Goal: Obtain resource: Download file/media

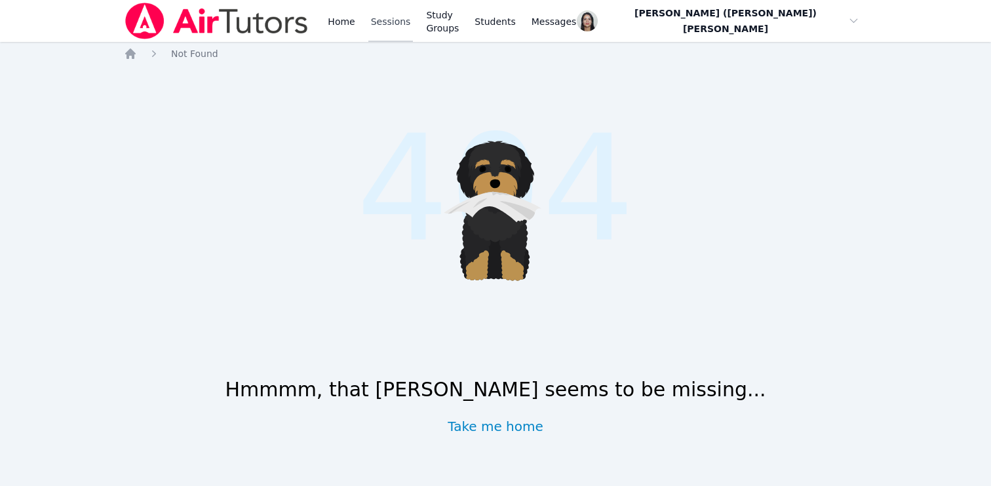
click at [380, 24] on link "Sessions" at bounding box center [390, 21] width 45 height 42
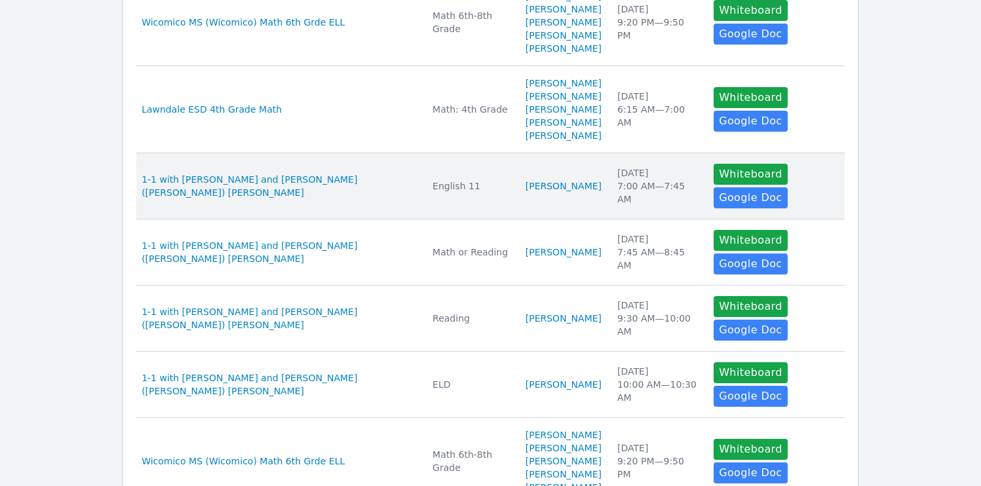
scroll to position [401, 0]
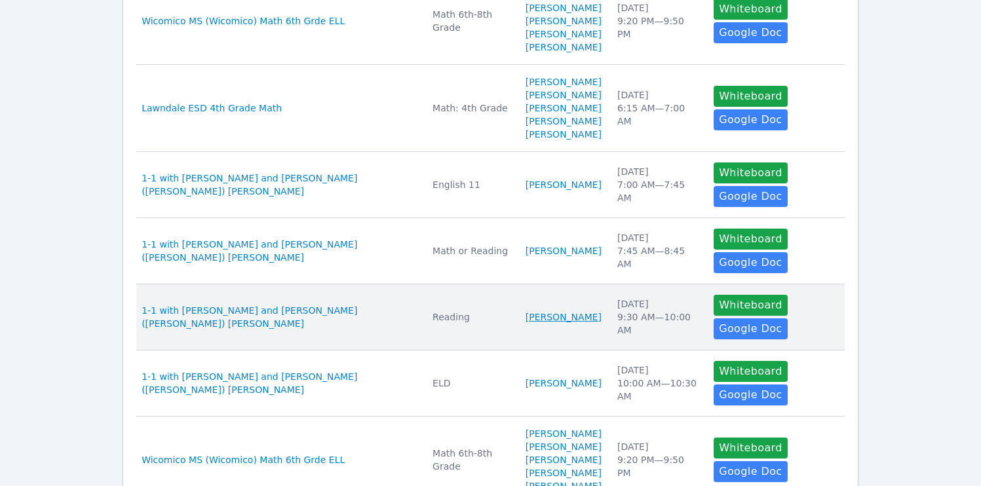
click at [528, 324] on link "[PERSON_NAME]" at bounding box center [564, 317] width 76 height 13
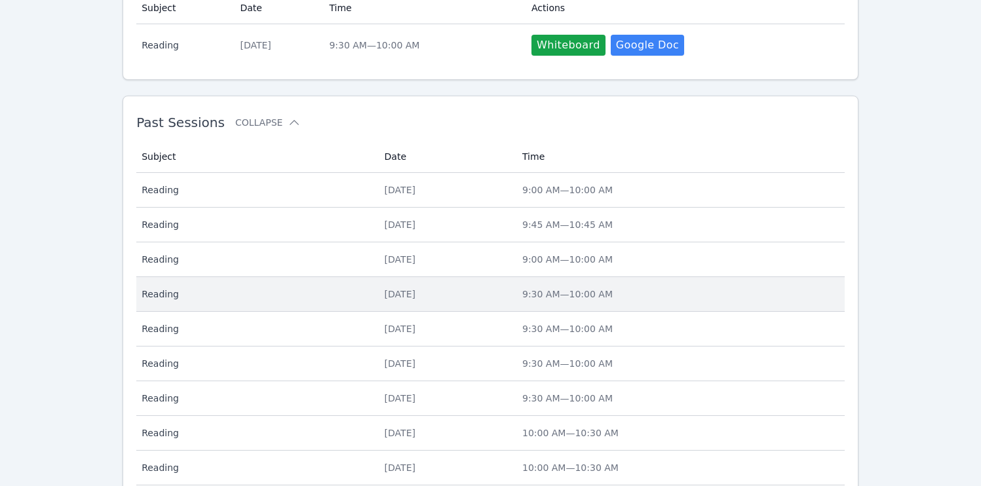
scroll to position [300, 0]
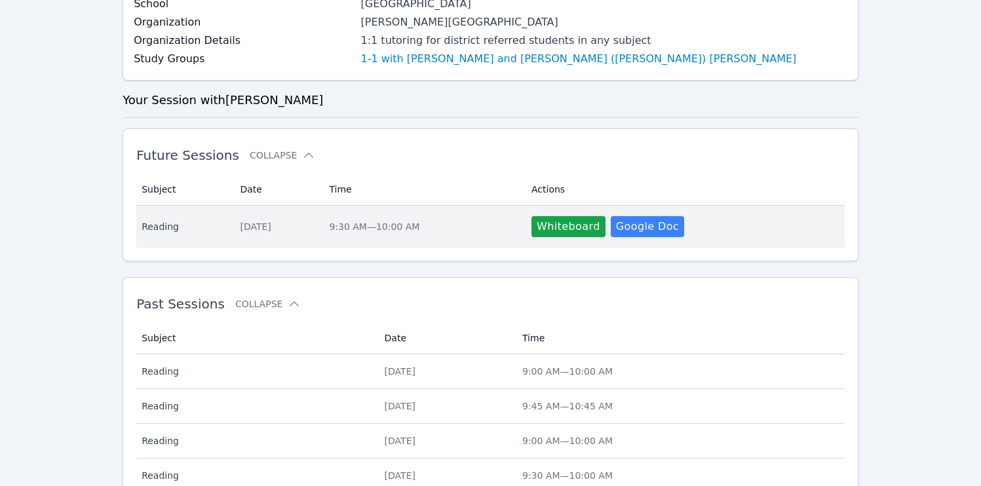
click at [420, 229] on span "9:30 AM — 10:00 AM" at bounding box center [374, 227] width 90 height 10
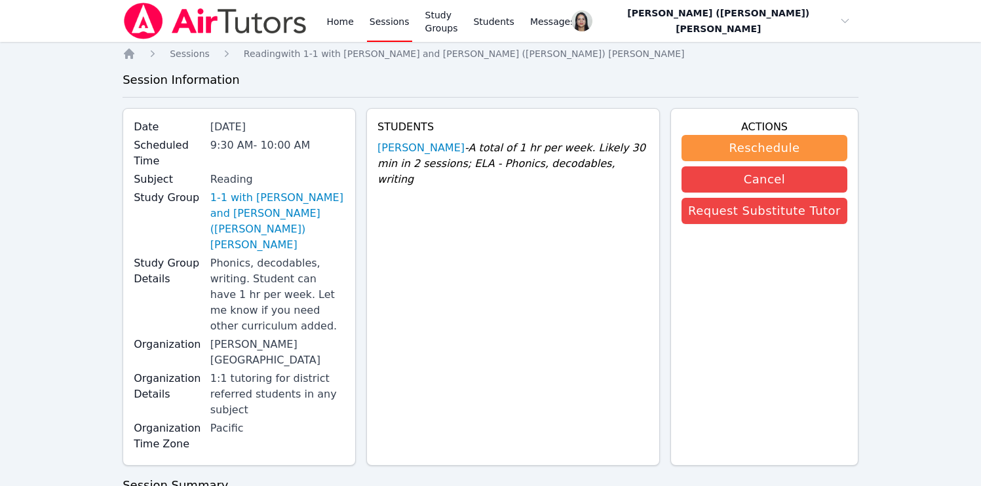
scroll to position [300, 0]
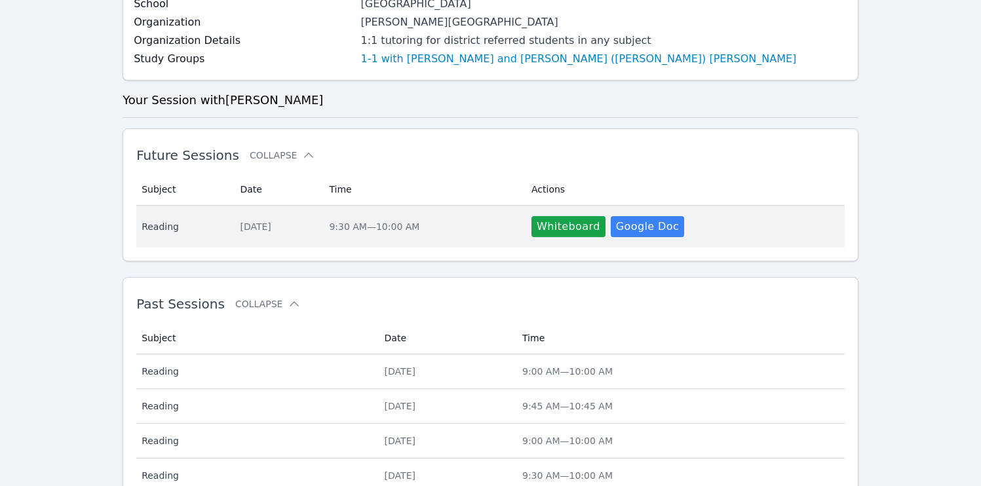
click at [390, 209] on td "Time 9:30 AM — 10:00 AM" at bounding box center [422, 227] width 203 height 42
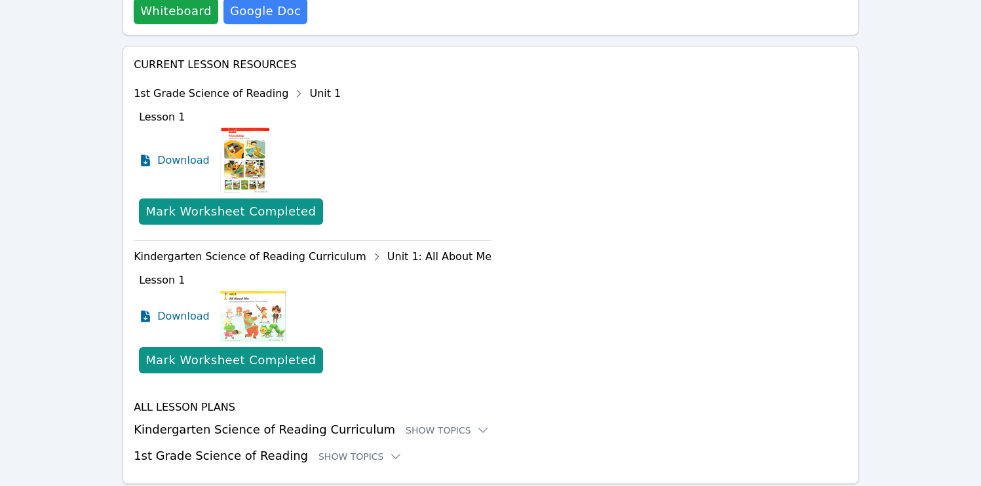
scroll to position [674, 0]
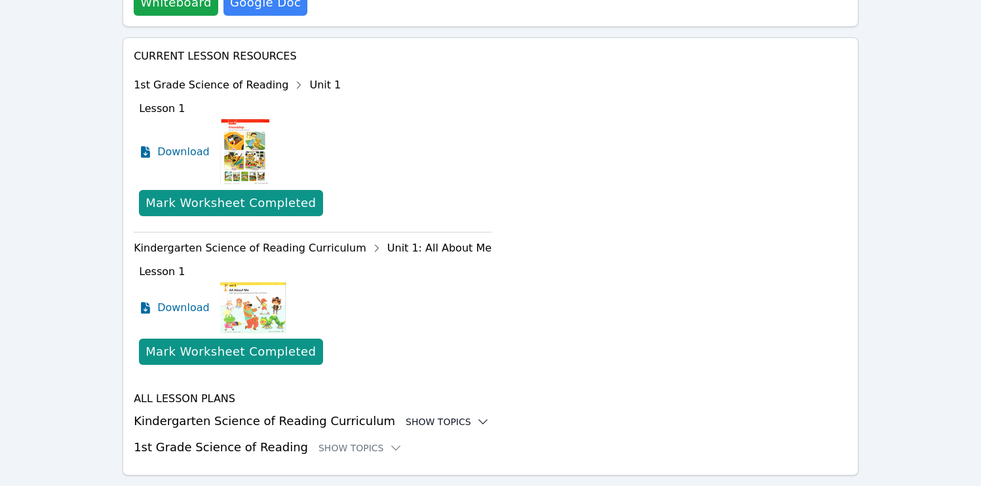
click at [415, 416] on div "Show Topics" at bounding box center [448, 422] width 84 height 13
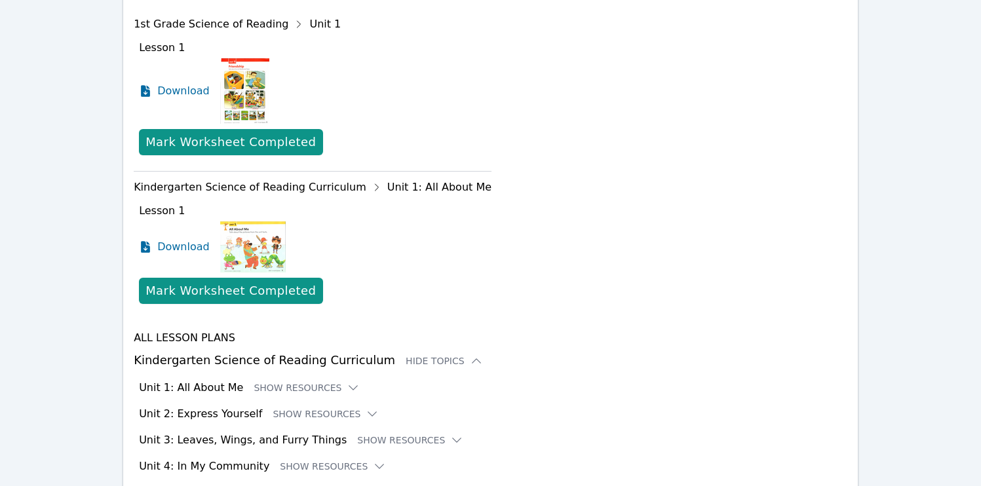
scroll to position [834, 0]
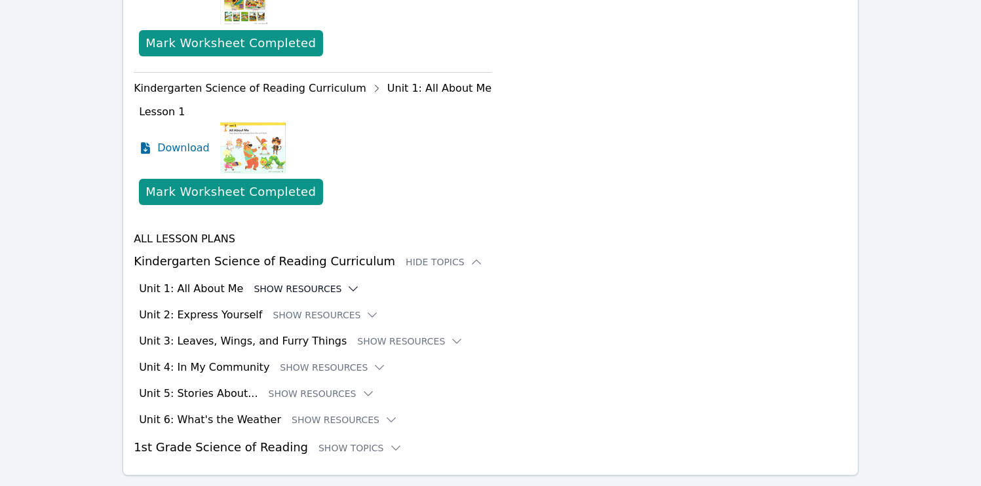
click at [281, 283] on button "Show Resources" at bounding box center [307, 289] width 106 height 13
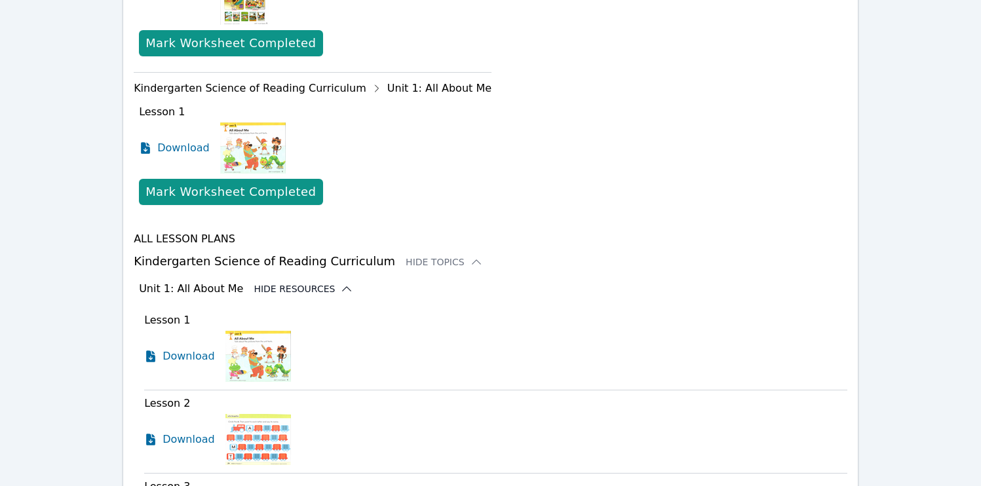
click at [281, 283] on button "Hide Resources" at bounding box center [304, 289] width 100 height 13
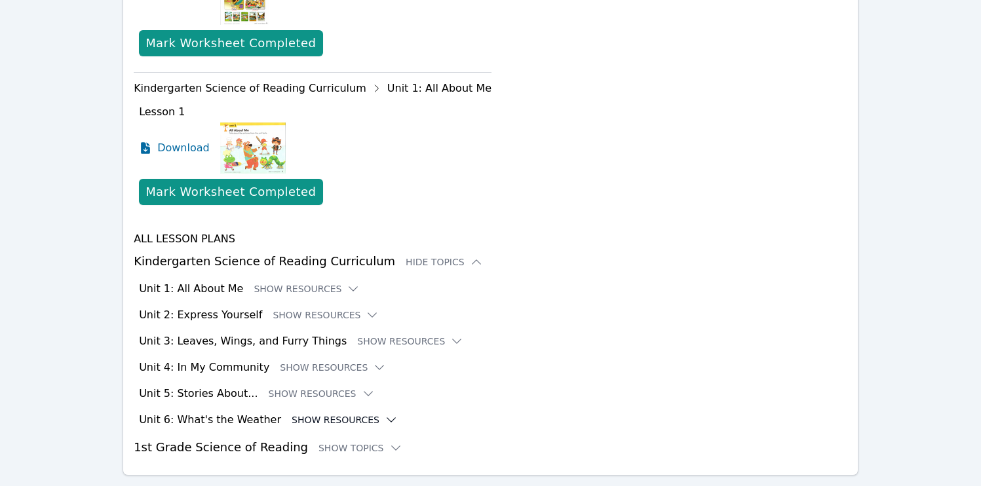
click at [318, 414] on button "Show Resources" at bounding box center [345, 420] width 106 height 13
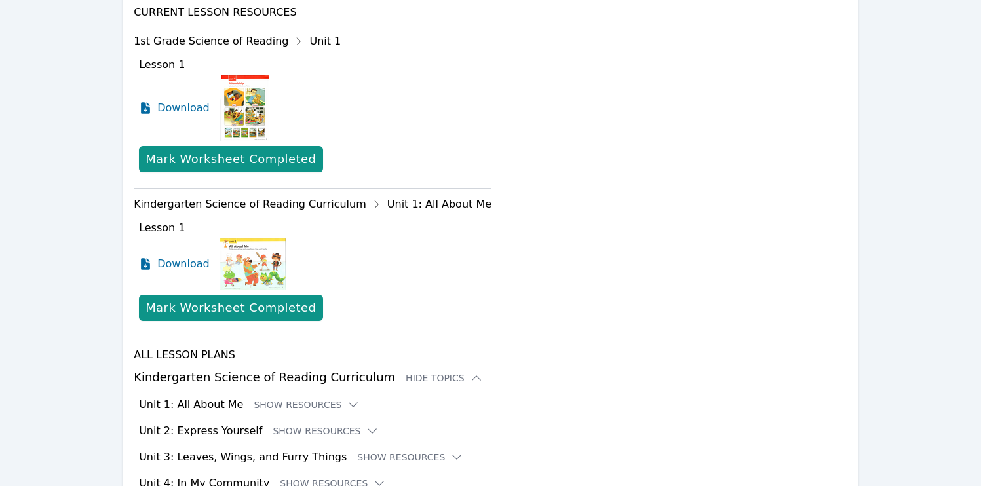
scroll to position [789, 0]
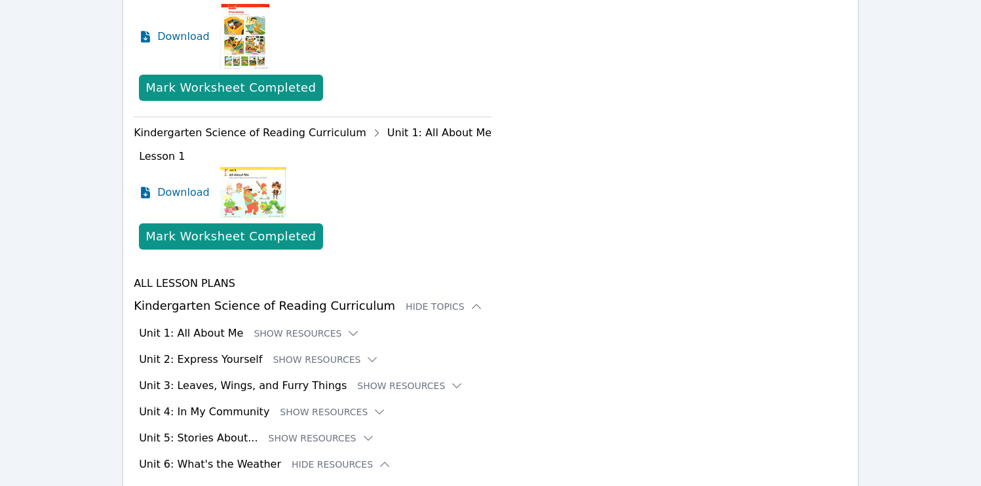
click at [304, 326] on div "Unit 1: All About Me Show Resources" at bounding box center [493, 334] width 709 height 16
click at [305, 327] on button "Show Resources" at bounding box center [307, 333] width 106 height 13
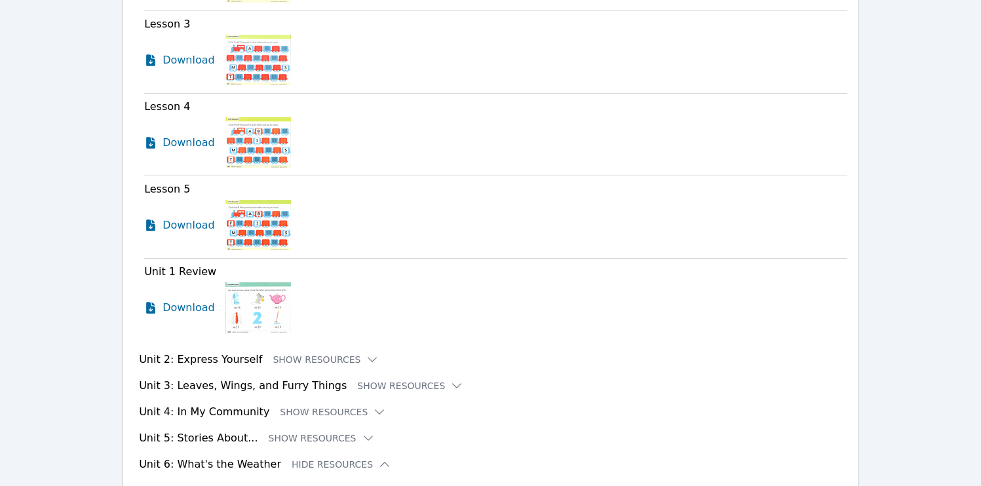
scroll to position [1390, 0]
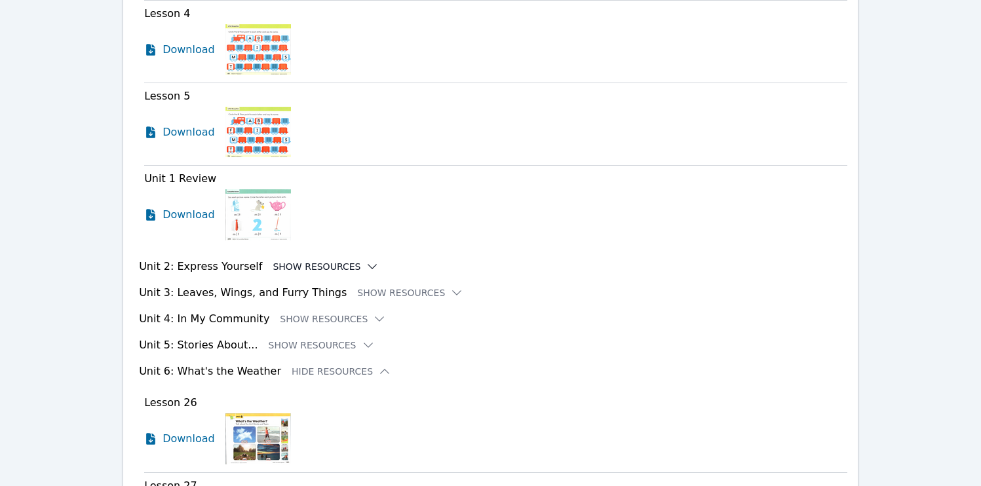
click at [292, 260] on button "Show Resources" at bounding box center [326, 266] width 106 height 13
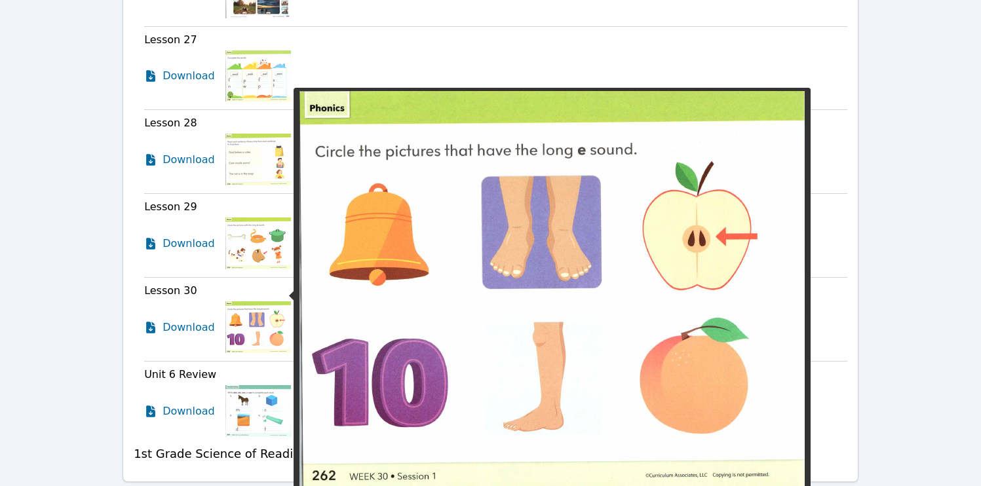
scroll to position [2354, 0]
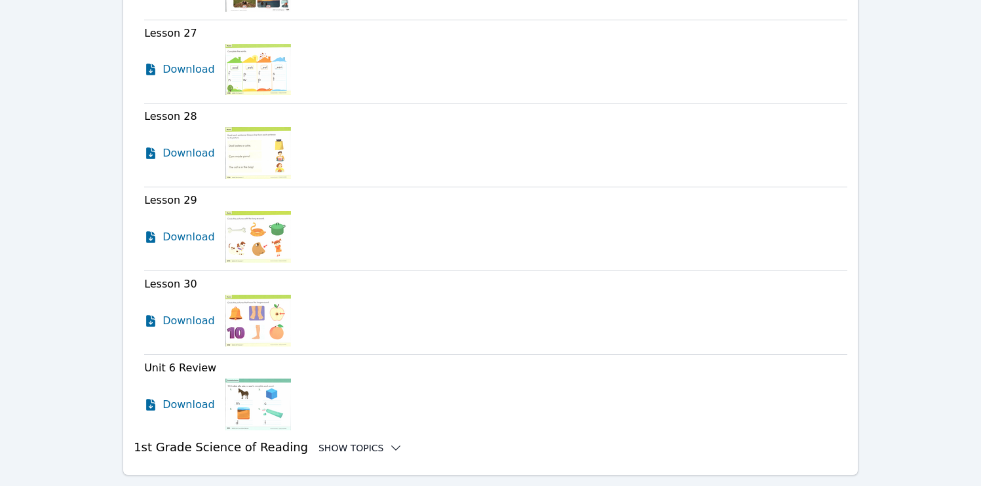
click at [343, 442] on div "Show Topics" at bounding box center [361, 448] width 84 height 13
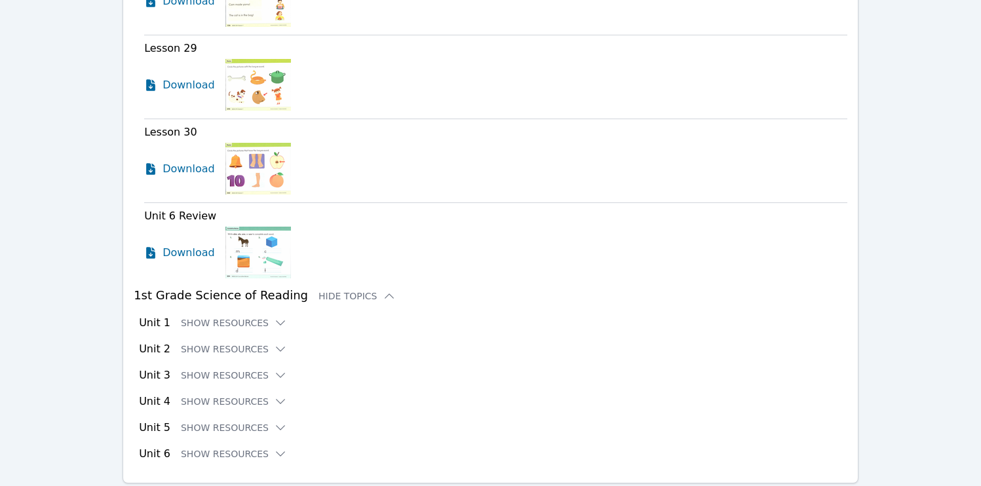
scroll to position [2512, 0]
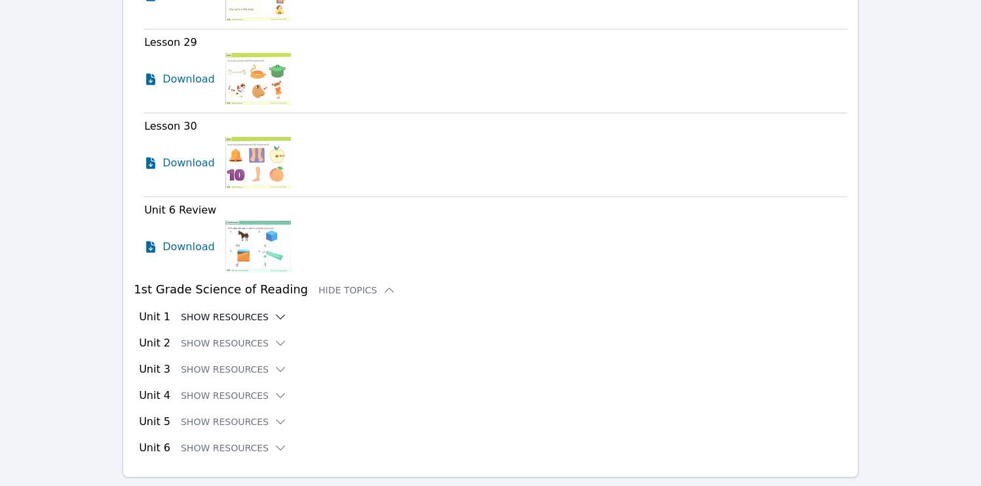
click at [258, 311] on button "Show Resources" at bounding box center [234, 317] width 106 height 13
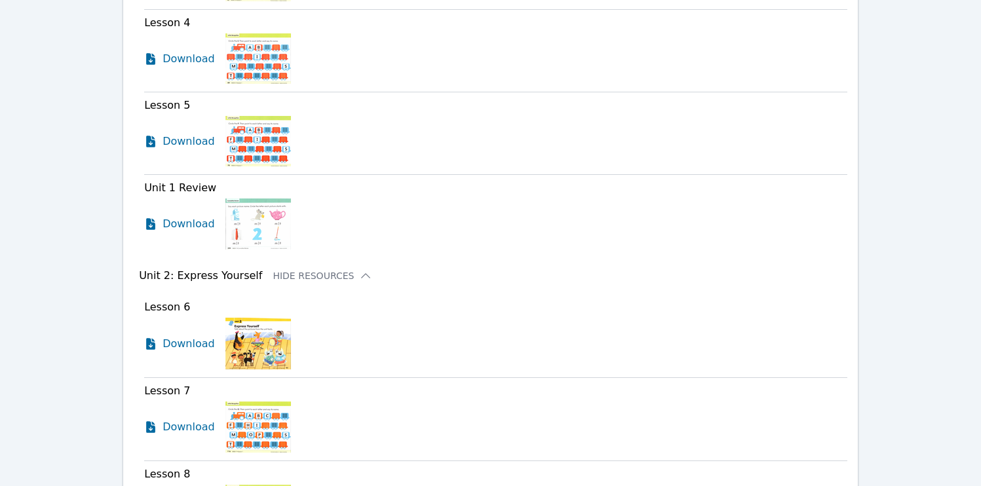
scroll to position [909, 0]
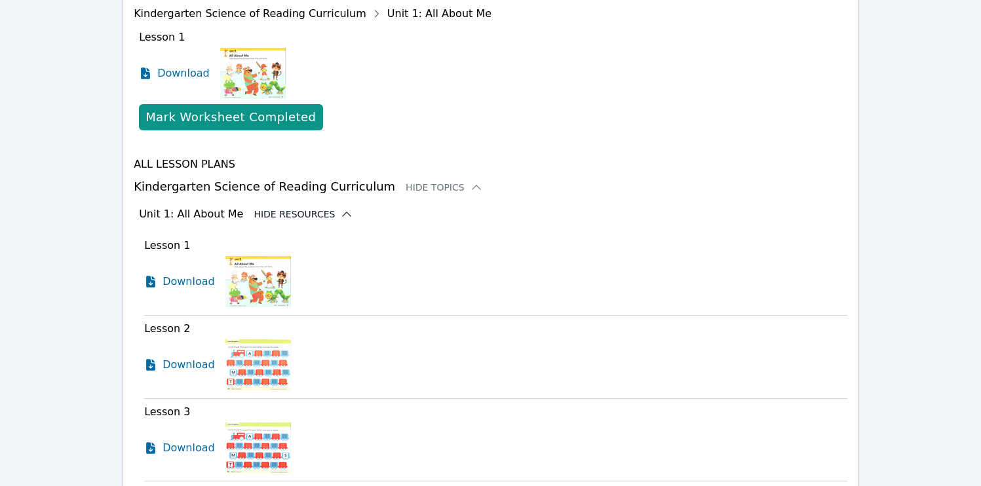
click at [317, 208] on button "Hide Resources" at bounding box center [304, 214] width 100 height 13
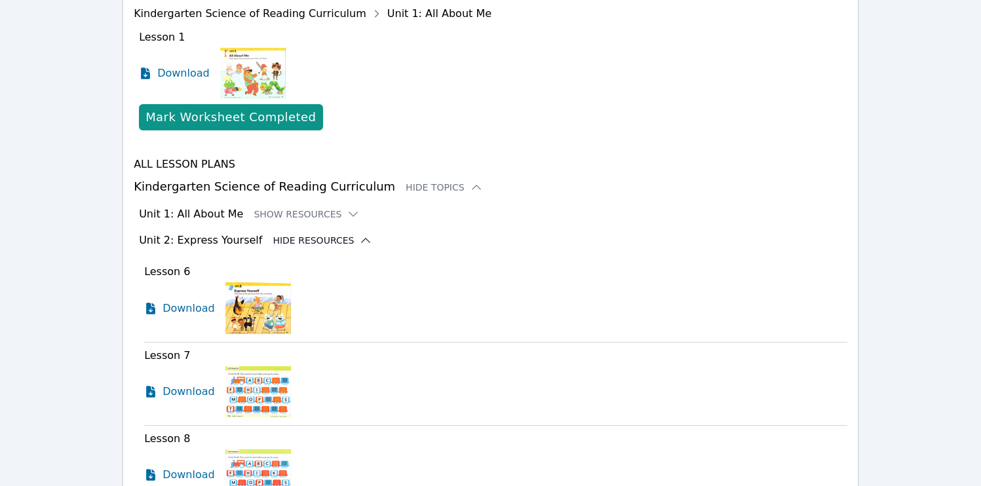
click at [342, 234] on button "Hide Resources" at bounding box center [323, 240] width 100 height 13
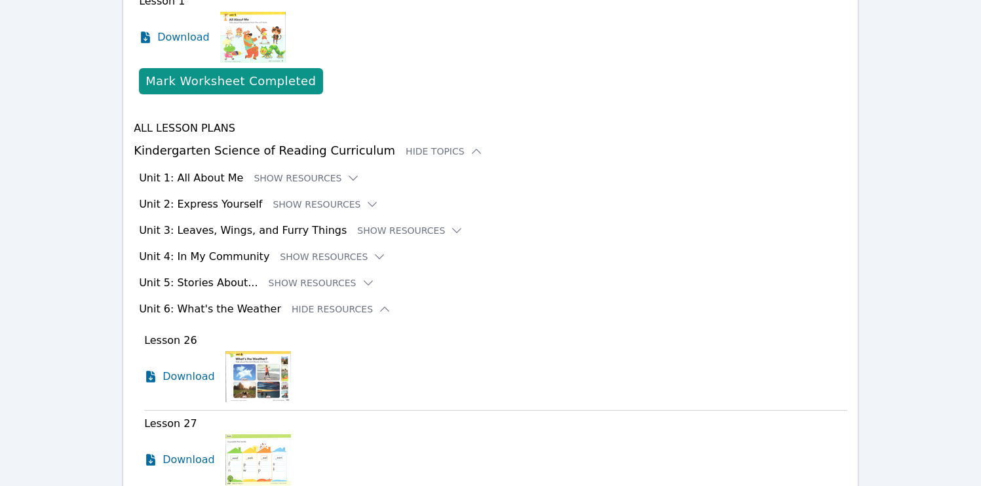
scroll to position [945, 0]
click at [301, 302] on button "Hide Resources" at bounding box center [342, 308] width 100 height 13
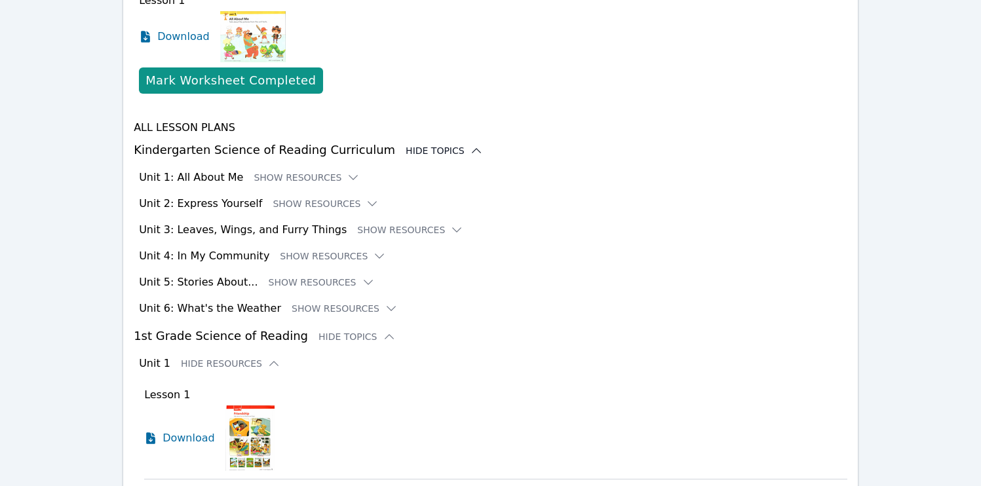
drag, startPoint x: 444, startPoint y: 119, endPoint x: 440, endPoint y: 125, distance: 7.1
click at [470, 144] on icon at bounding box center [476, 150] width 13 height 13
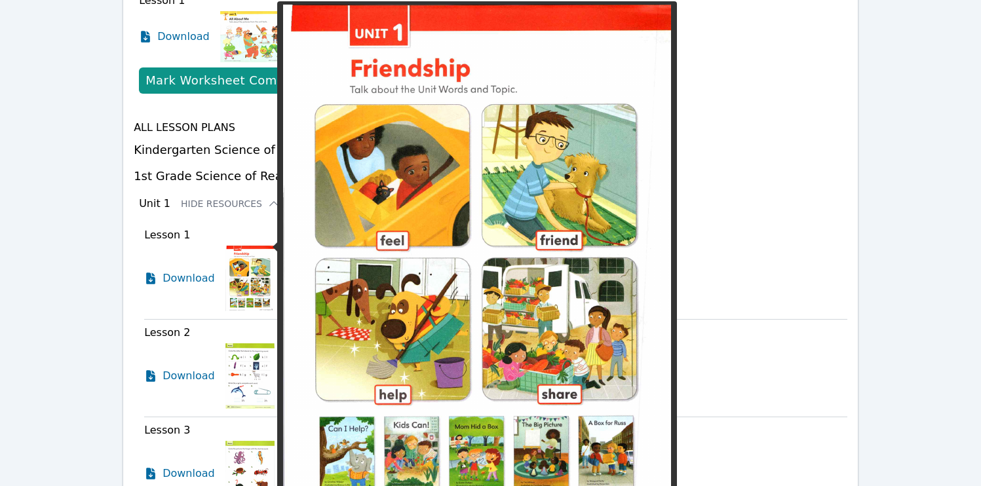
click at [242, 256] on img at bounding box center [250, 279] width 49 height 66
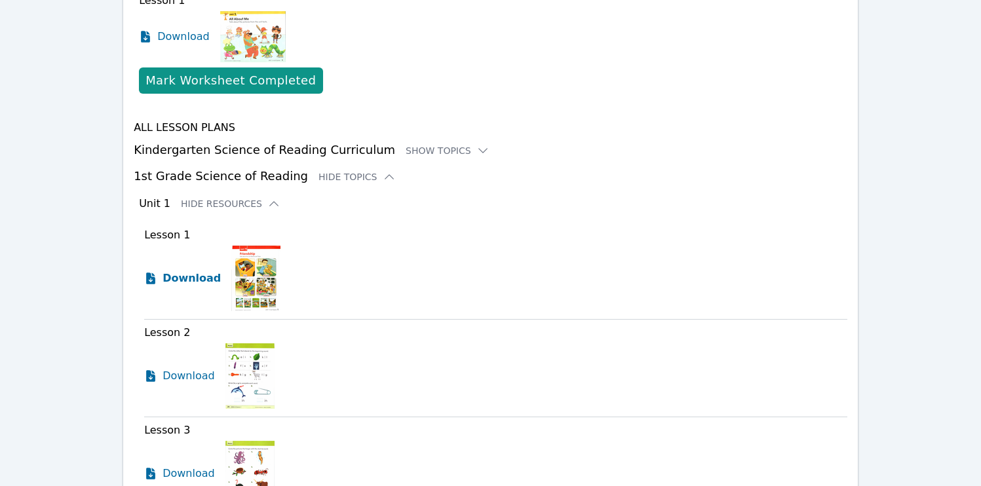
click at [195, 271] on span "Download" at bounding box center [192, 279] width 58 height 16
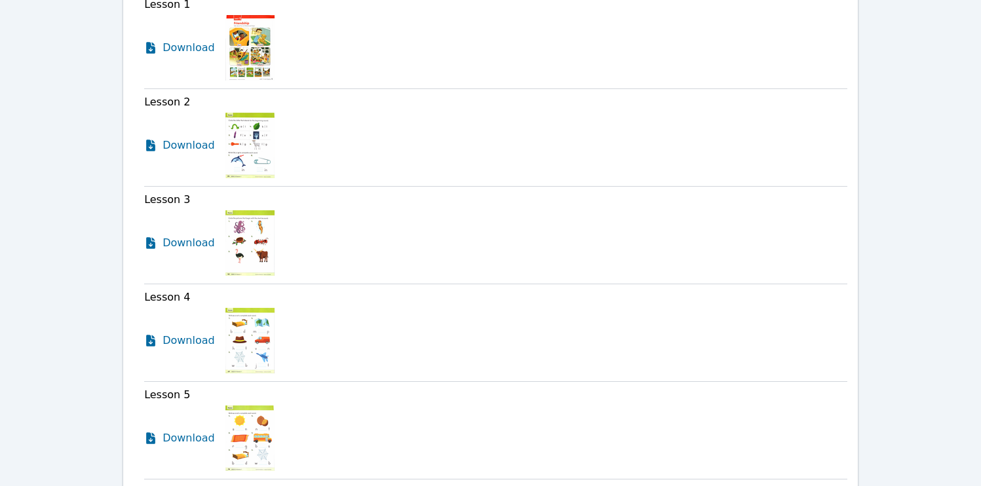
scroll to position [1528, 0]
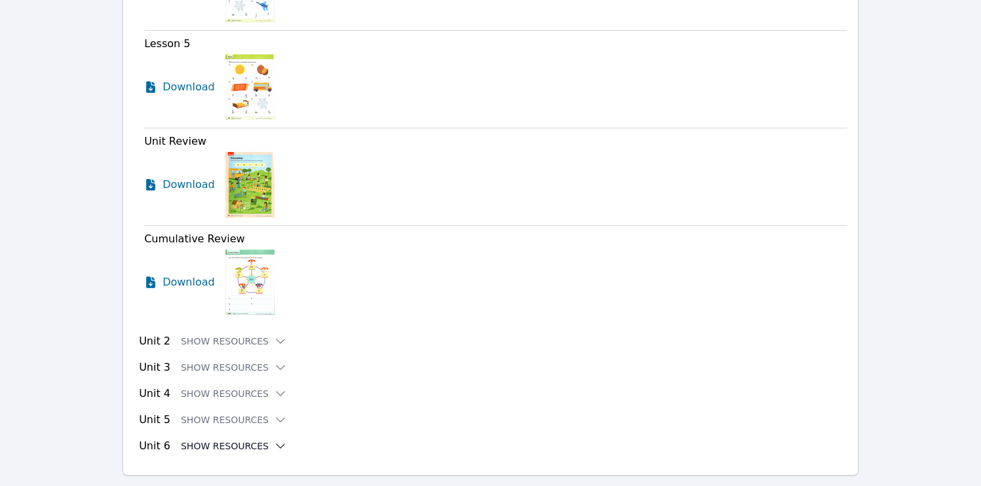
click at [216, 440] on button "Show Resources" at bounding box center [234, 446] width 106 height 13
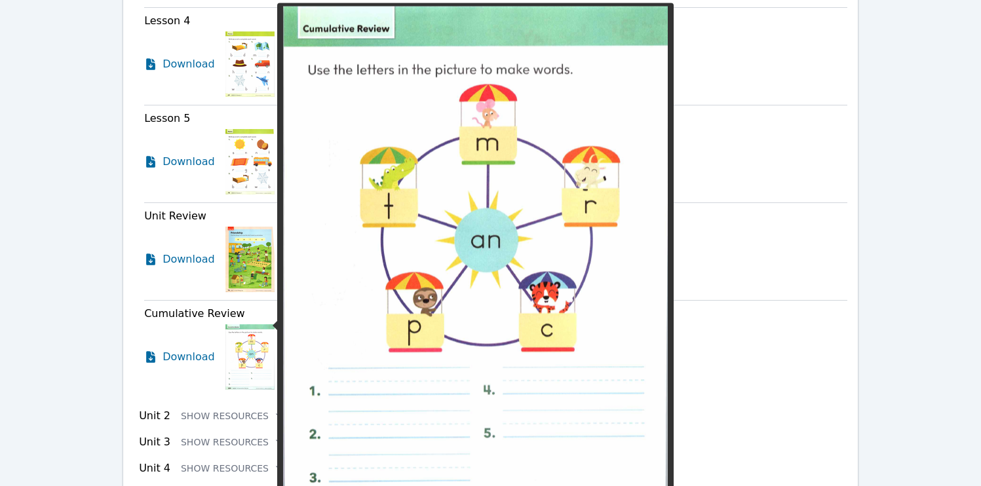
scroll to position [1454, 0]
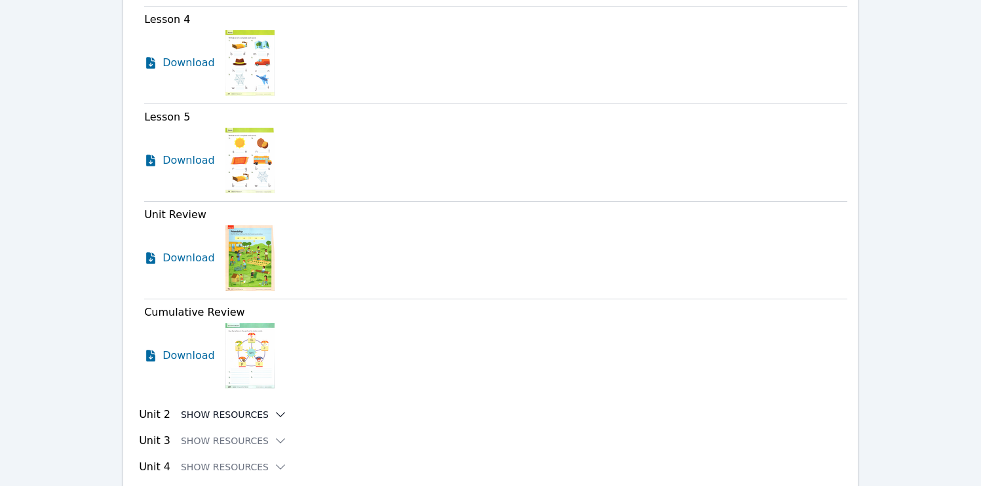
click at [215, 408] on button "Show Resources" at bounding box center [234, 414] width 106 height 13
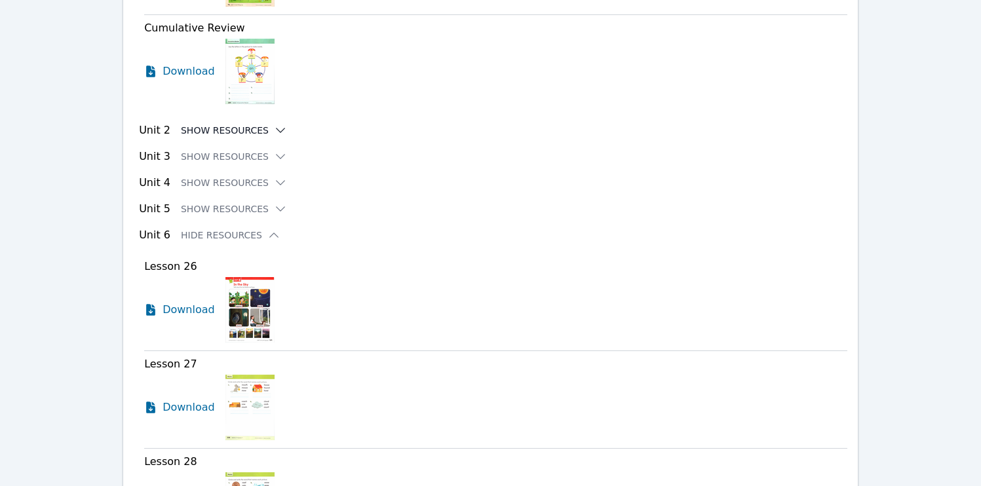
scroll to position [1736, 0]
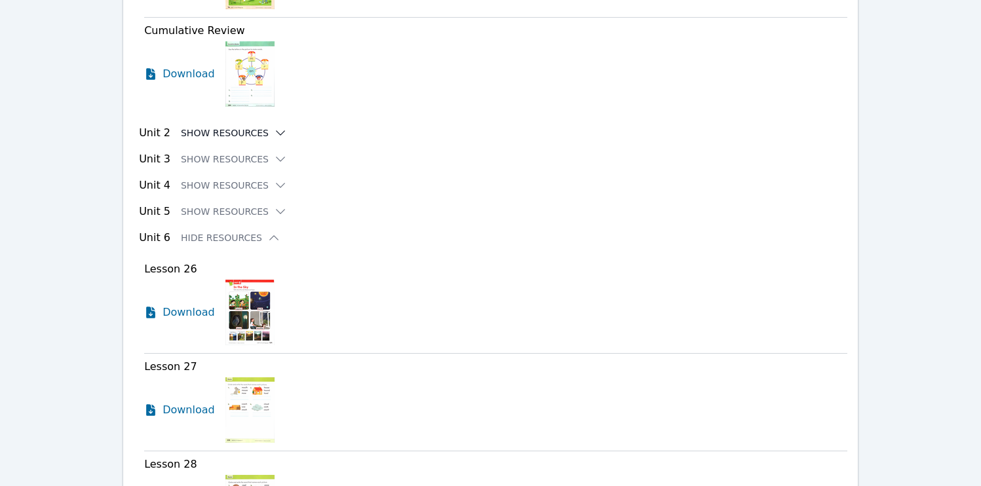
click at [244, 127] on button "Show Resources" at bounding box center [234, 133] width 106 height 13
click at [274, 127] on icon at bounding box center [280, 133] width 13 height 13
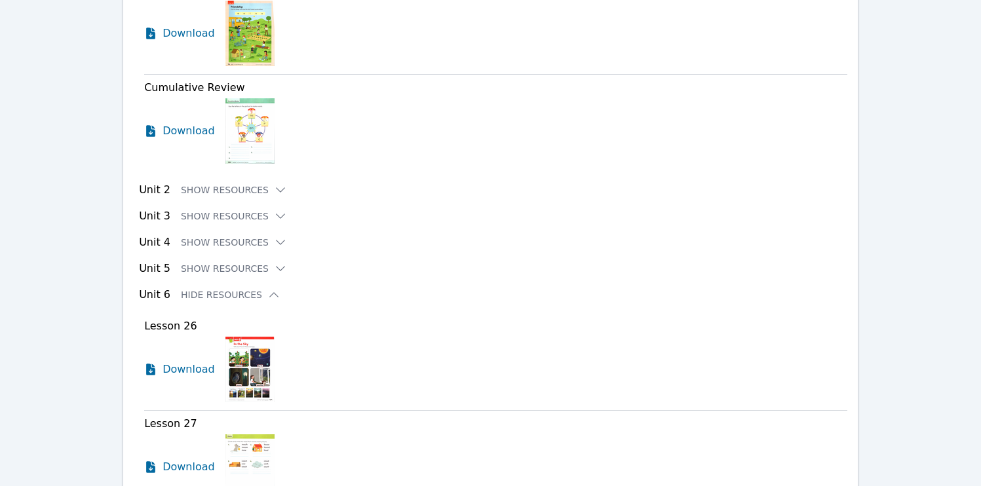
scroll to position [1674, 0]
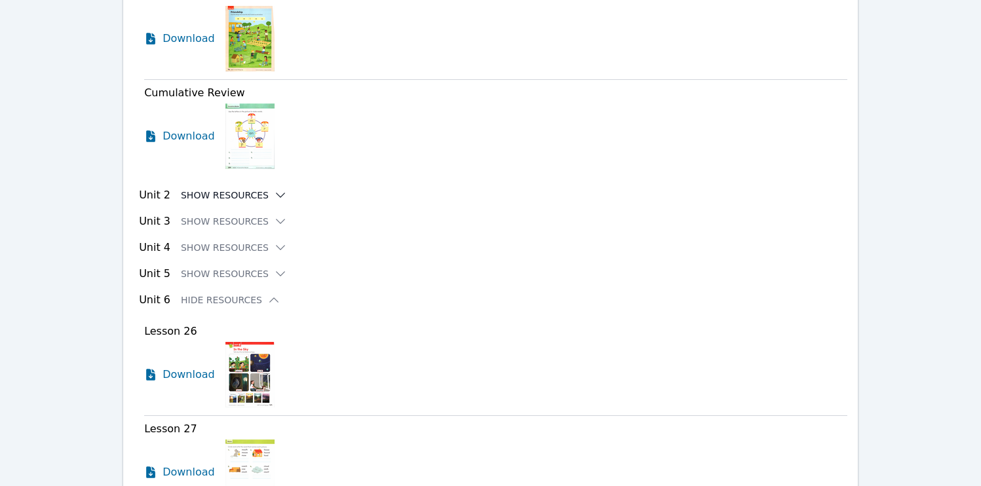
click at [222, 189] on button "Show Resources" at bounding box center [234, 195] width 106 height 13
click at [260, 189] on button "Show Resources" at bounding box center [234, 195] width 106 height 13
click at [261, 189] on button "Show Resources" at bounding box center [234, 195] width 106 height 13
click at [265, 214] on div "Unit 3 Show Resources" at bounding box center [493, 222] width 709 height 16
click at [277, 193] on icon at bounding box center [281, 195] width 9 height 4
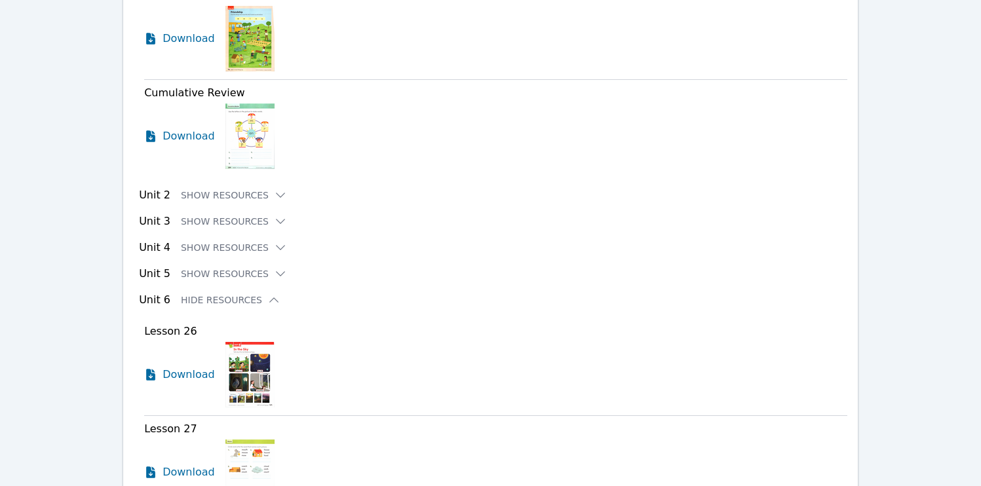
click at [269, 214] on div "Unit 3 Show Resources" at bounding box center [493, 222] width 709 height 16
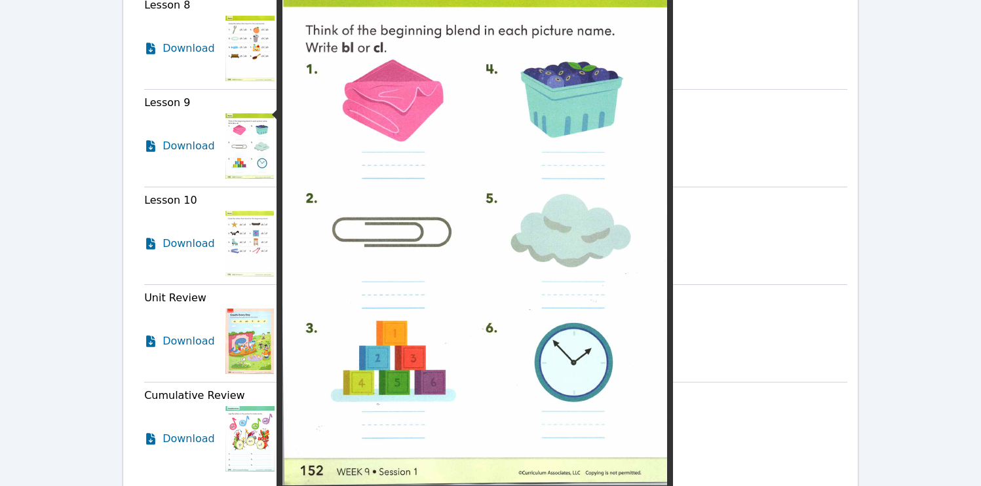
scroll to position [2092, 0]
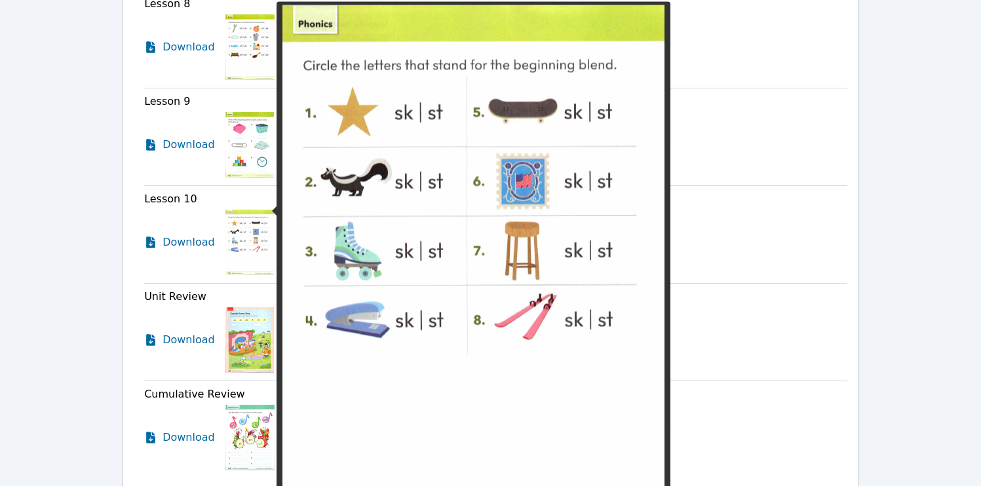
click at [260, 226] on img at bounding box center [250, 243] width 49 height 66
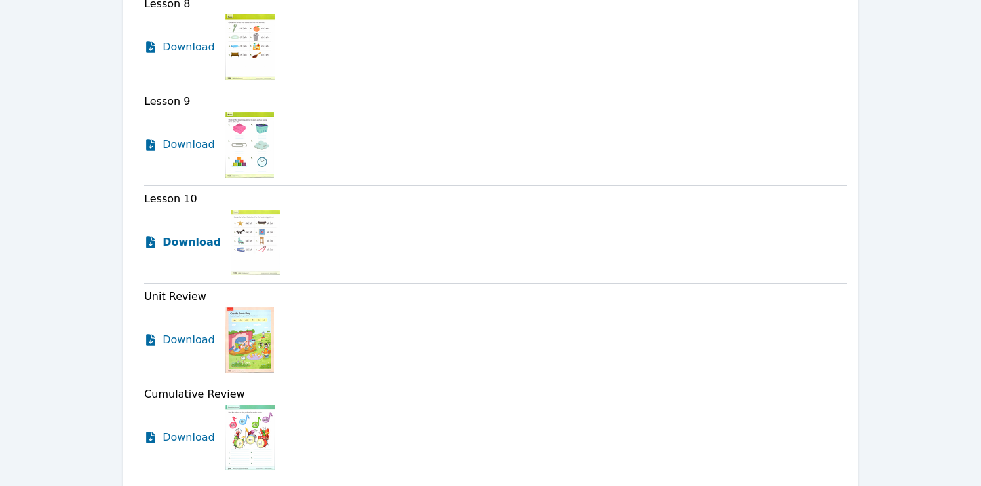
click at [176, 235] on span "Download" at bounding box center [192, 243] width 58 height 16
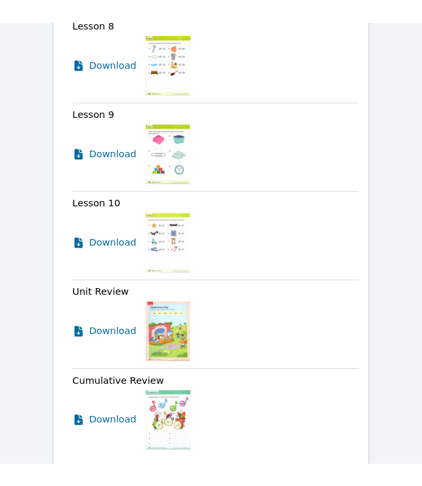
scroll to position [2367, 0]
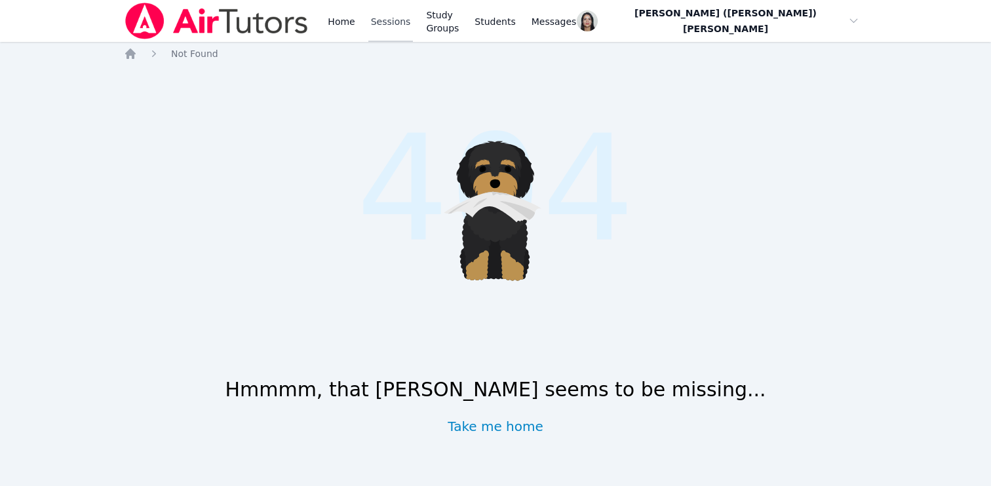
click at [401, 22] on link "Sessions" at bounding box center [390, 21] width 45 height 42
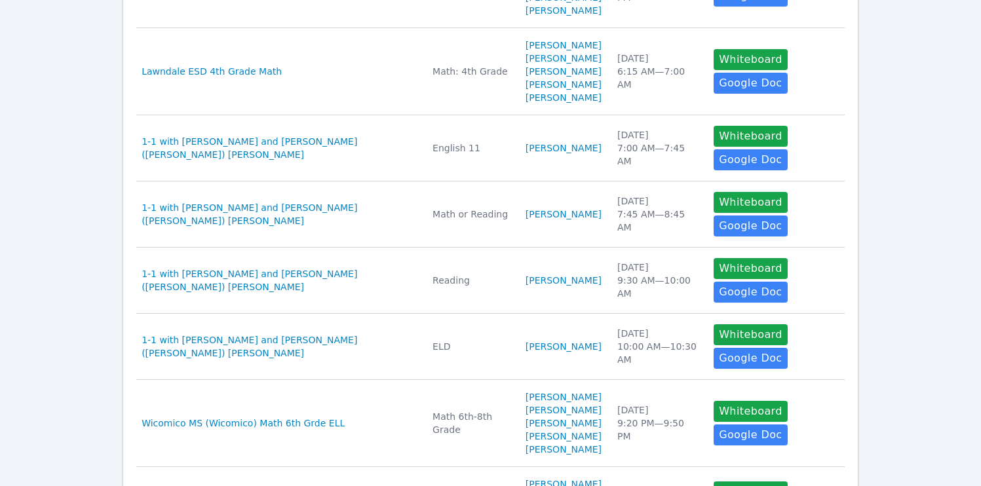
scroll to position [444, 0]
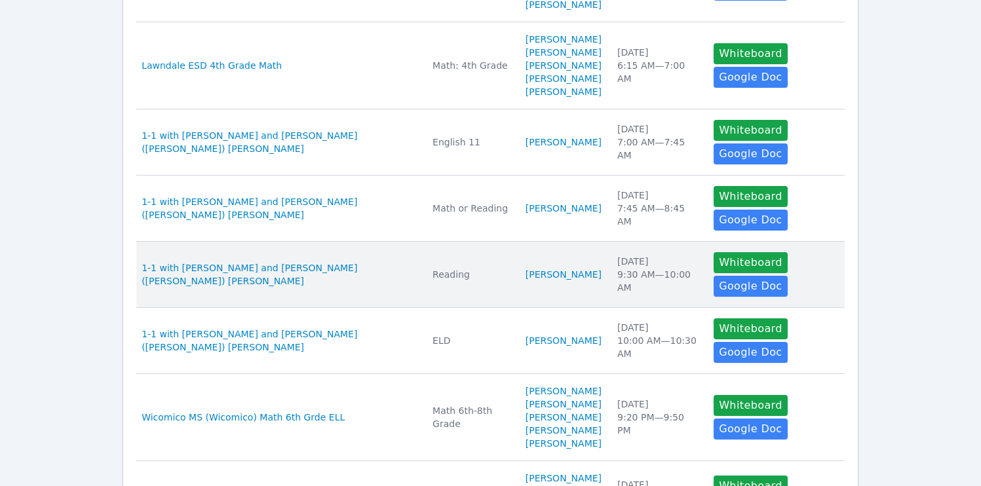
click at [428, 269] on td "Subject Reading" at bounding box center [471, 275] width 93 height 66
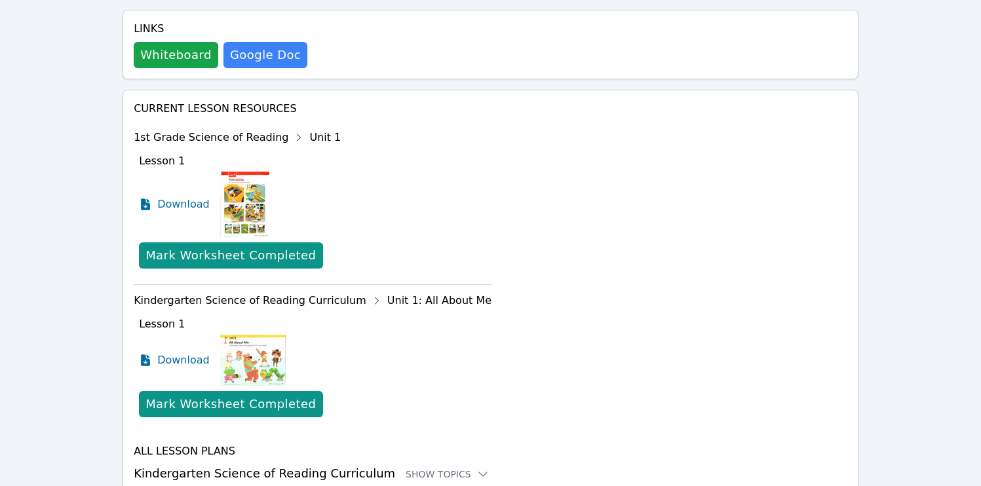
scroll to position [674, 0]
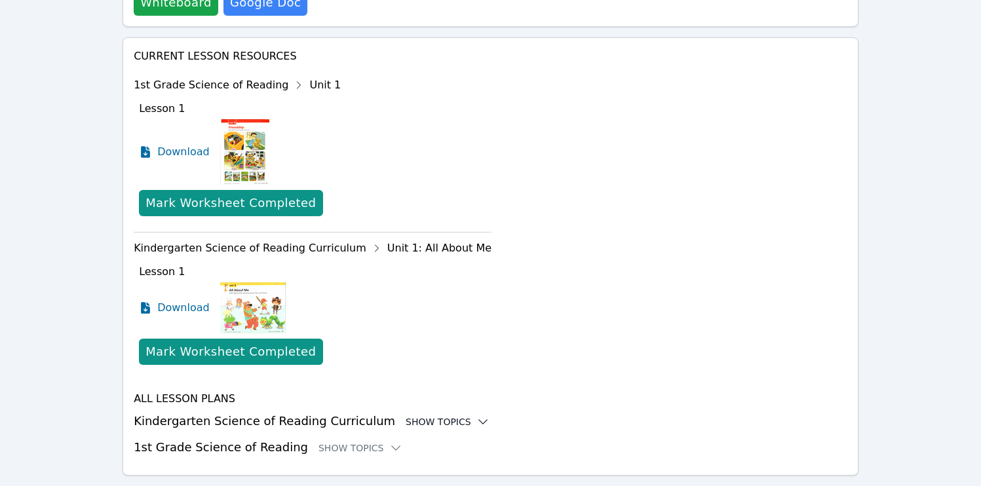
click at [410, 416] on div "Show Topics" at bounding box center [448, 422] width 84 height 13
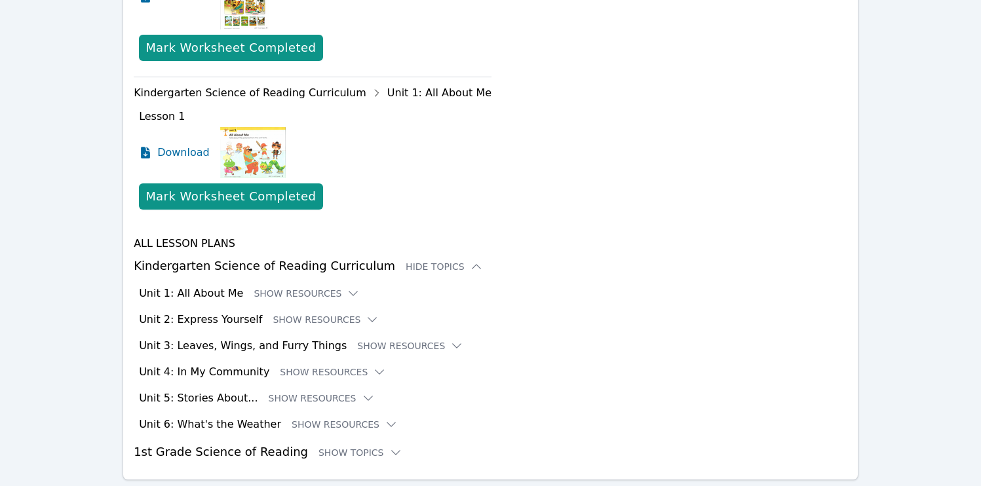
scroll to position [834, 0]
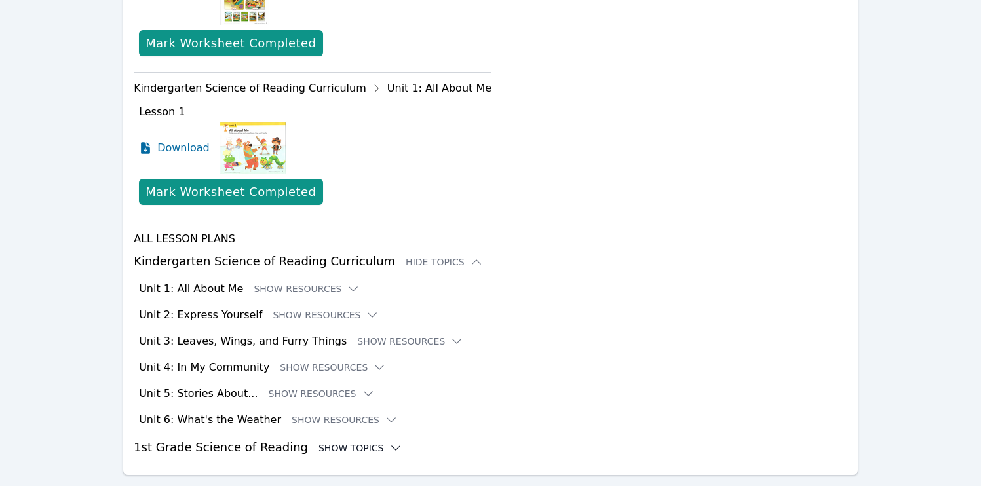
click at [355, 442] on div "Show Topics" at bounding box center [361, 448] width 84 height 13
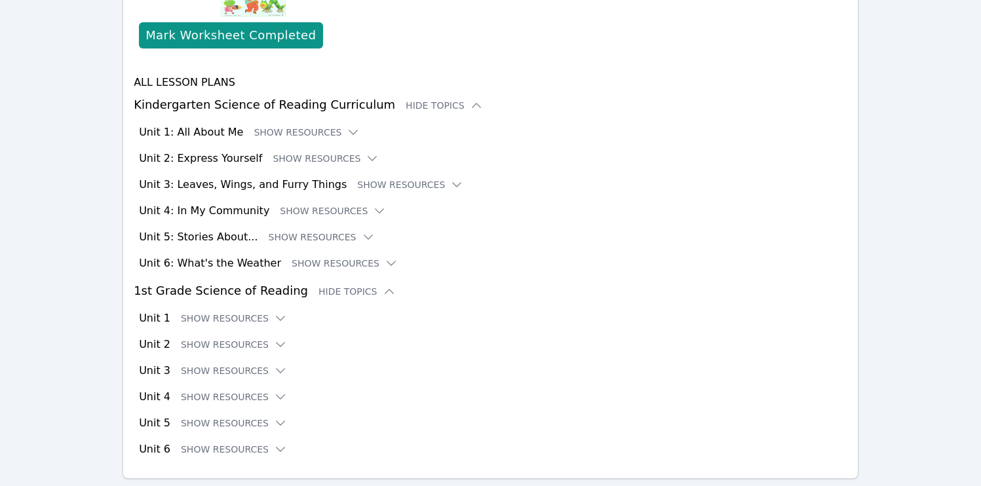
scroll to position [994, 0]
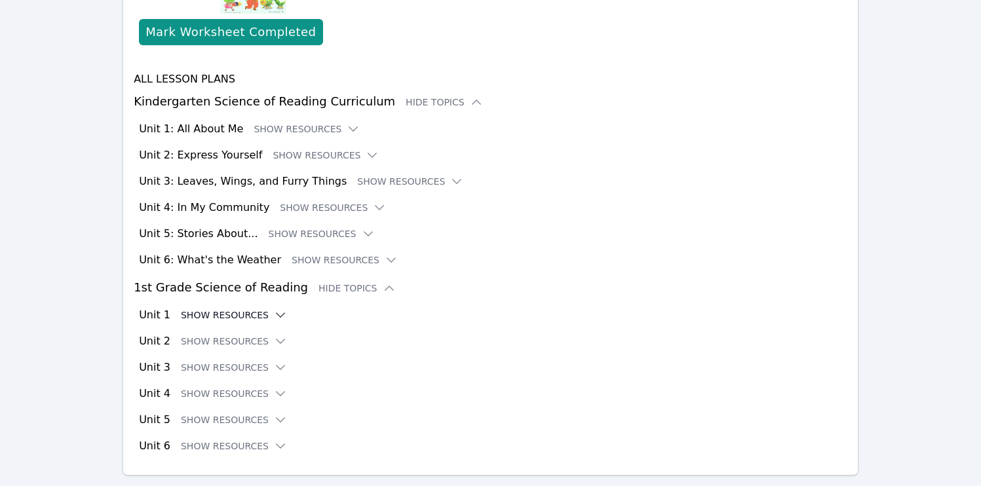
click at [221, 309] on button "Show Resources" at bounding box center [234, 315] width 106 height 13
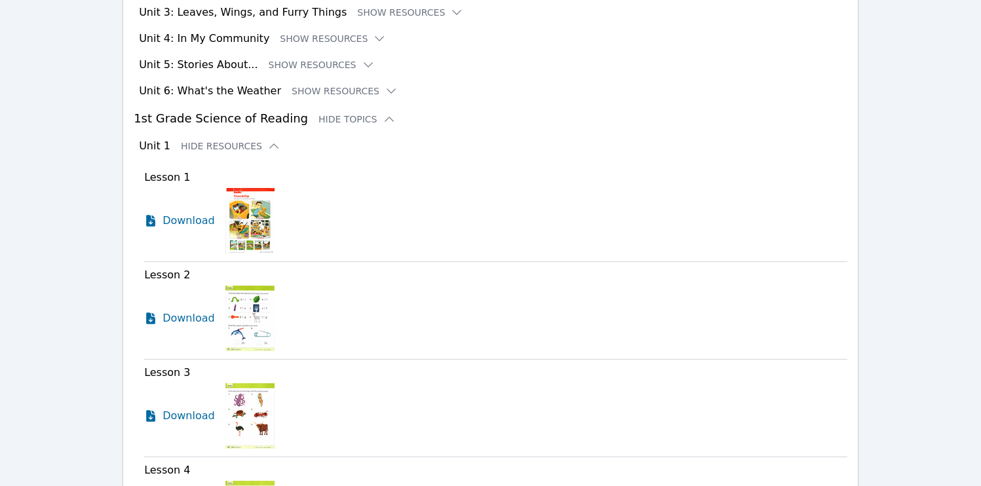
scroll to position [1138, 0]
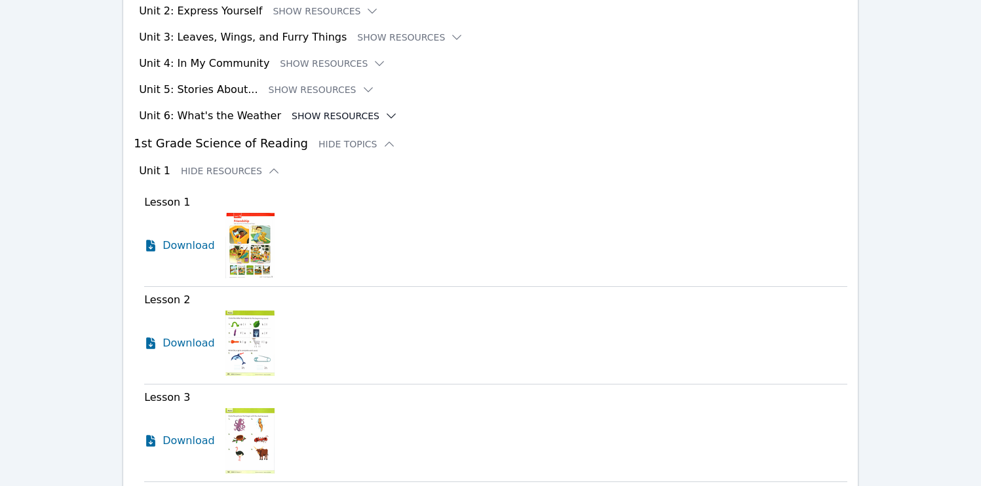
click at [317, 109] on button "Show Resources" at bounding box center [345, 115] width 106 height 13
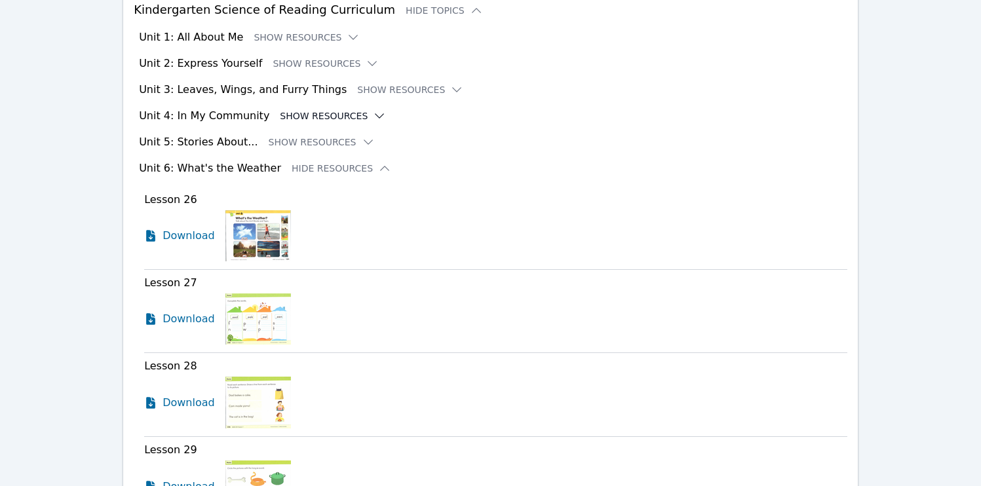
scroll to position [1078, 0]
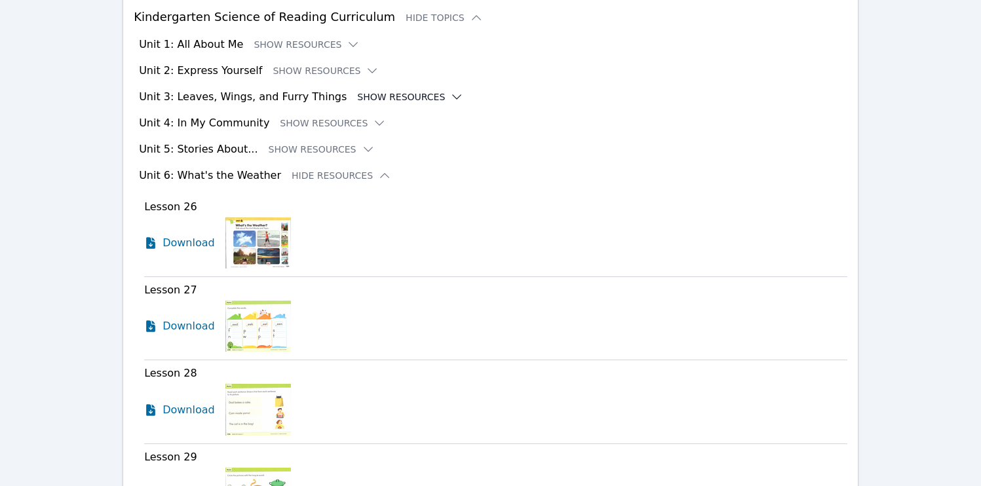
click at [378, 90] on button "Show Resources" at bounding box center [410, 96] width 106 height 13
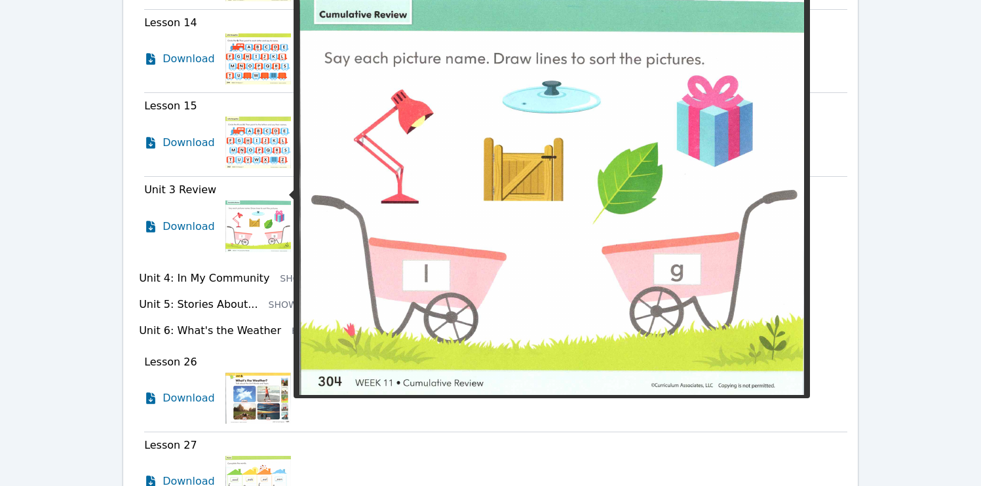
scroll to position [1440, 0]
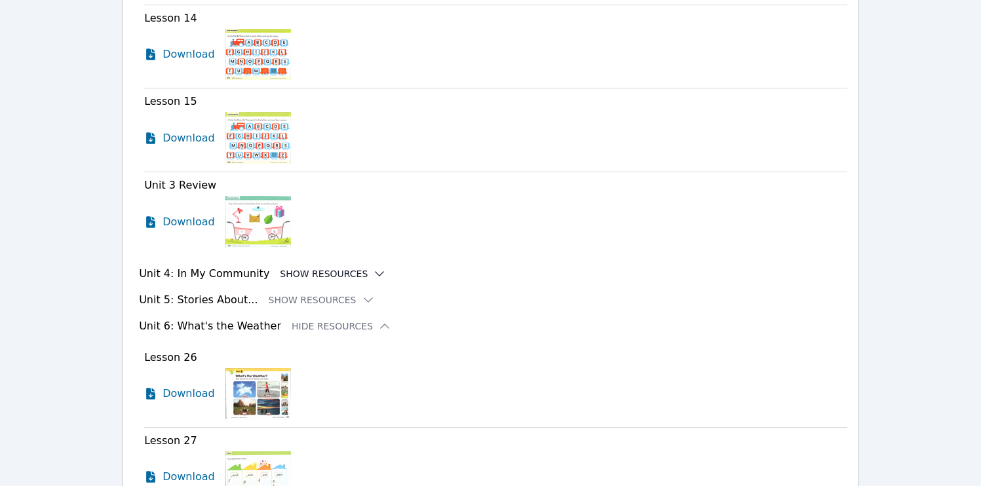
click at [307, 267] on button "Show Resources" at bounding box center [333, 273] width 106 height 13
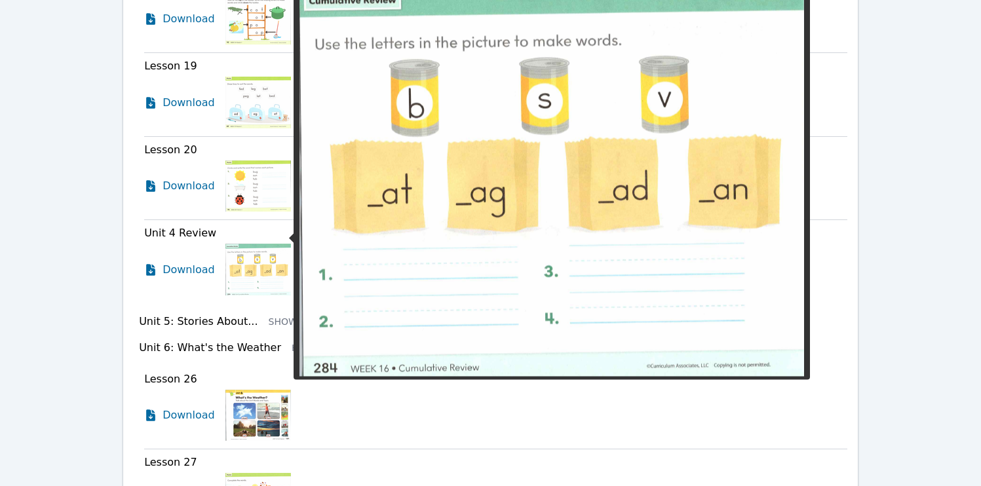
scroll to position [1975, 0]
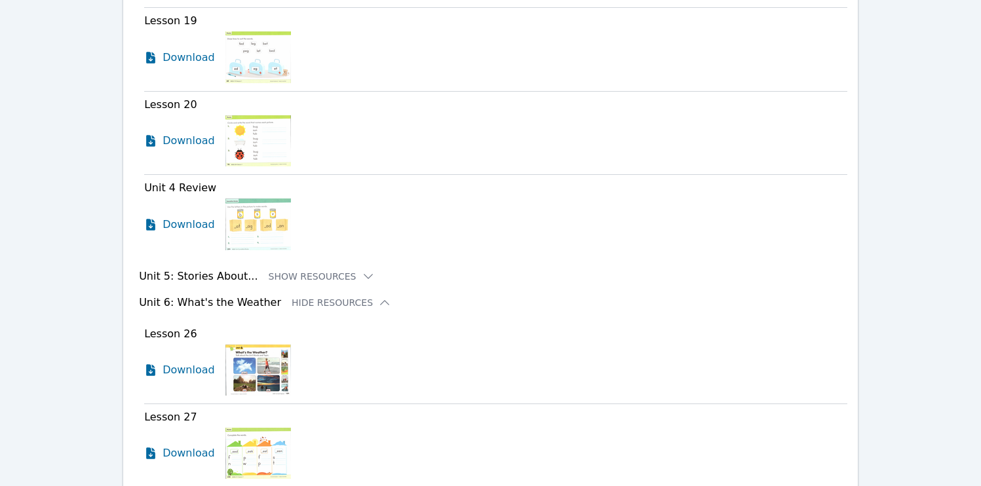
click at [292, 269] on div "Unit 5: Stories About... Show Resources" at bounding box center [493, 277] width 709 height 16
click at [296, 270] on button "Show Resources" at bounding box center [322, 276] width 106 height 13
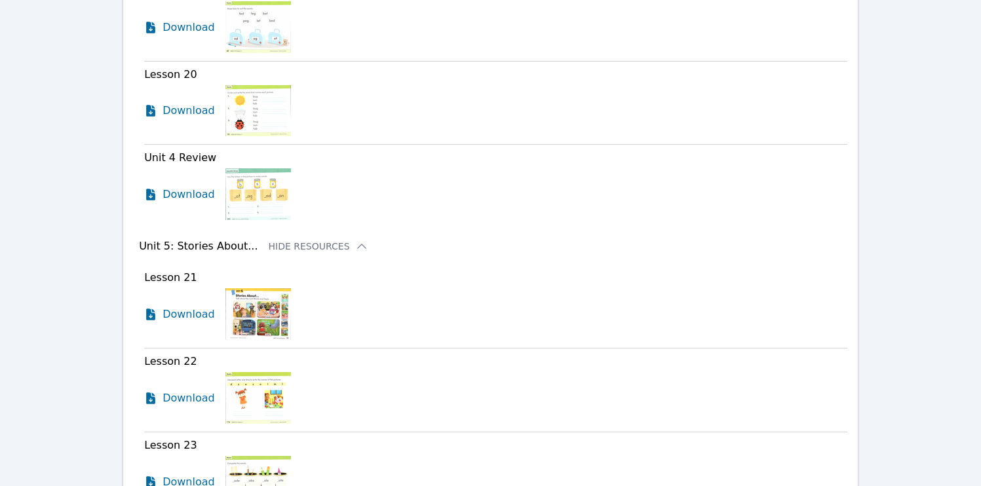
scroll to position [2196, 0]
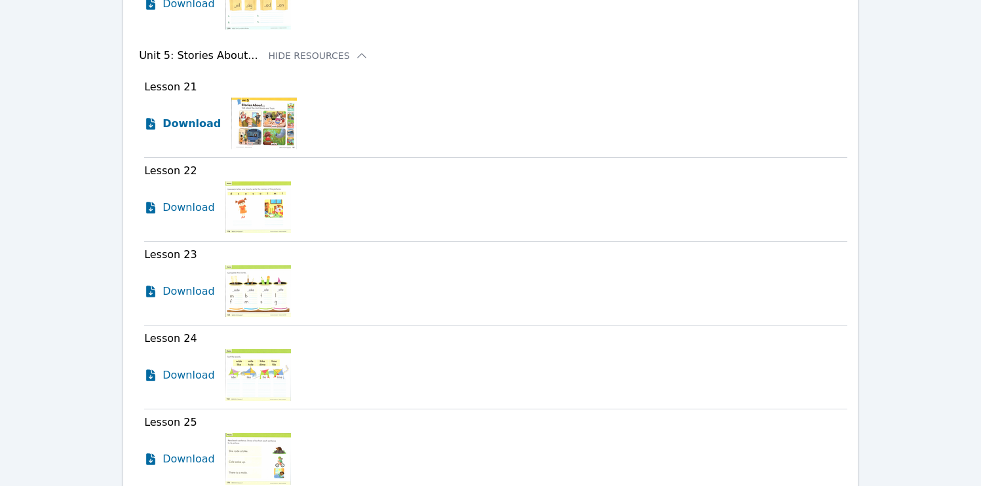
click at [187, 116] on span "Download" at bounding box center [192, 124] width 58 height 16
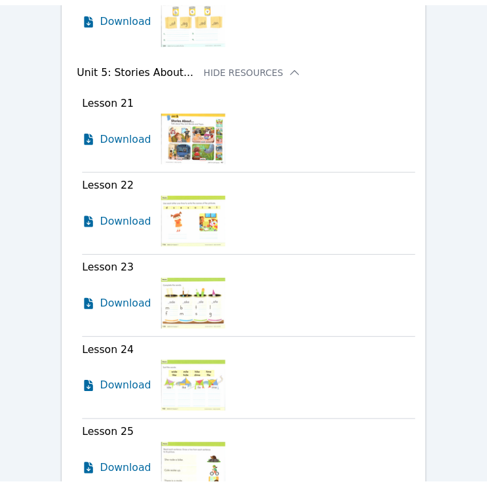
scroll to position [2437, 0]
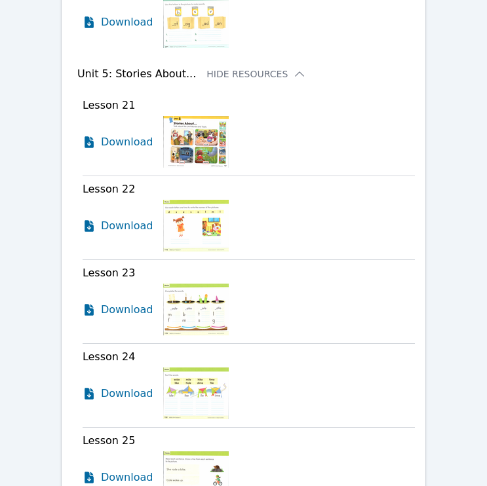
drag, startPoint x: 272, startPoint y: 233, endPoint x: 170, endPoint y: 288, distance: 115.8
click at [272, 284] on div "Download" at bounding box center [249, 310] width 332 height 52
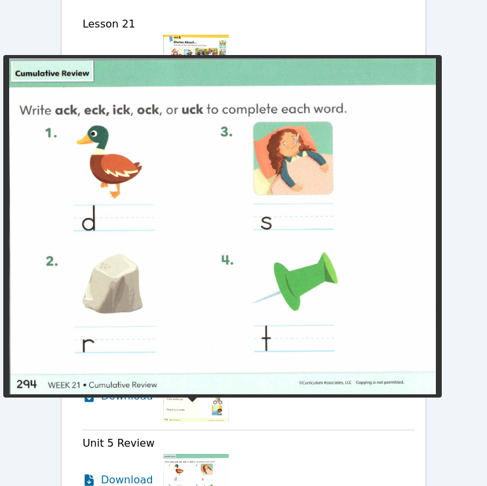
scroll to position [2521, 0]
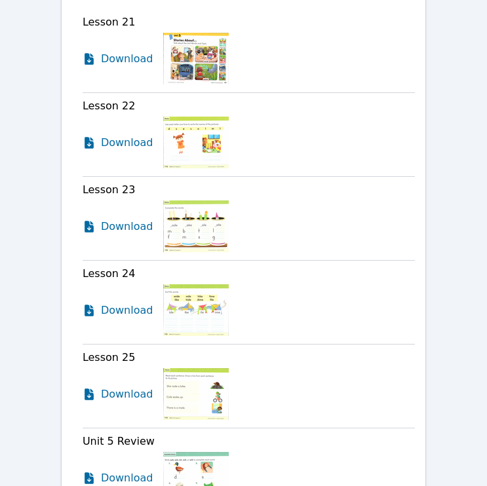
click at [277, 285] on div "Download" at bounding box center [249, 311] width 332 height 52
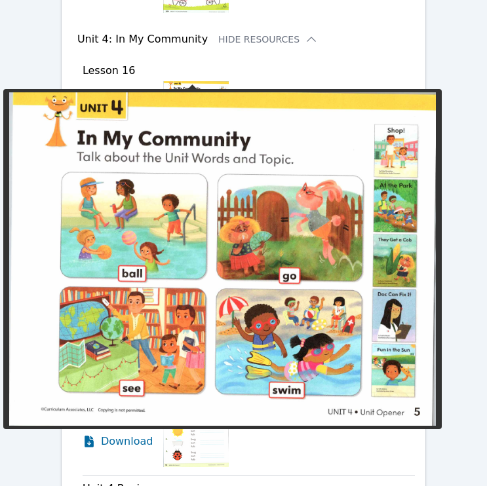
scroll to position [1930, 0]
